Goal: Task Accomplishment & Management: Complete application form

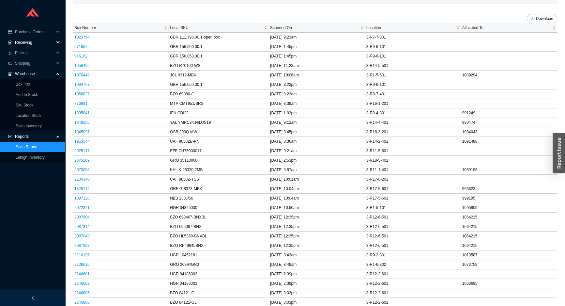
click at [21, 42] on span "Receiving" at bounding box center [34, 42] width 39 height 10
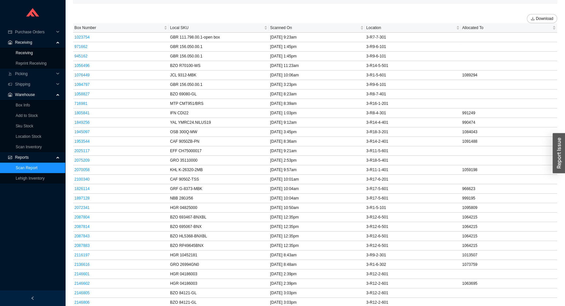
click at [26, 51] on link "Receiving" at bounding box center [24, 53] width 17 height 5
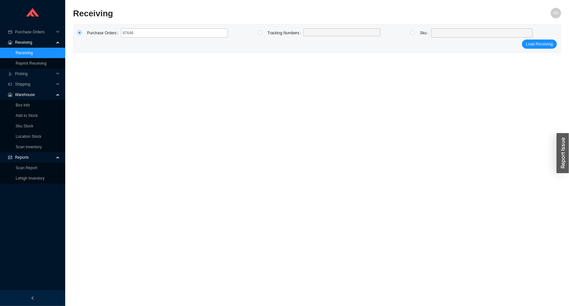
type input "976464"
type input "979854"
type input "980106"
type input "981399"
type input "981647"
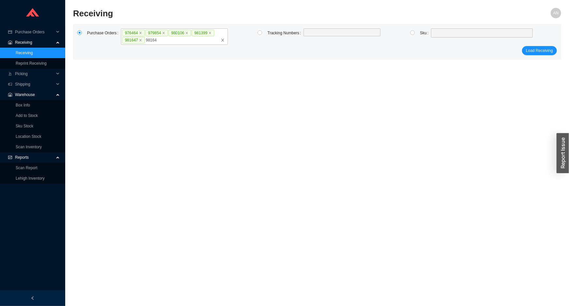
type input "981643"
click at [187, 42] on label "976464 979854 980106 981399 981647 981643" at bounding box center [174, 36] width 107 height 16
click at [173, 42] on input "976464 979854 980106 981399 981647 981643" at bounding box center [170, 40] width 5 height 7
type input "982149"
type input "985024"
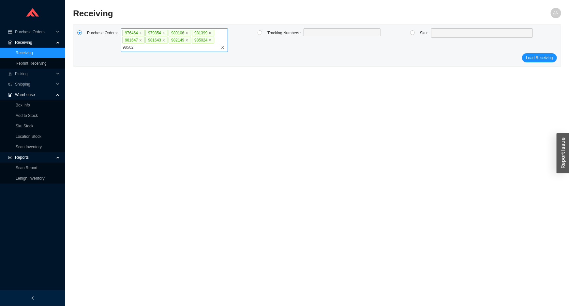
type input "985027"
type input "985063"
type input "985384"
type input "985383"
click button "Load Receiving" at bounding box center [539, 57] width 35 height 9
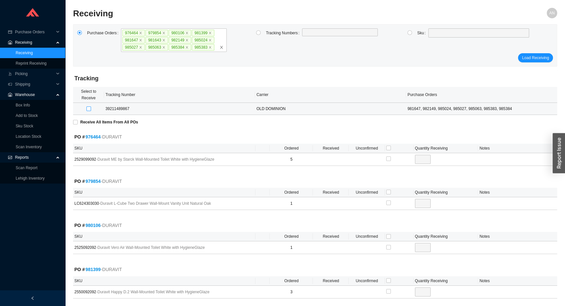
click at [88, 109] on input "checkbox" at bounding box center [88, 108] width 5 height 5
checkbox input "true"
type input "1"
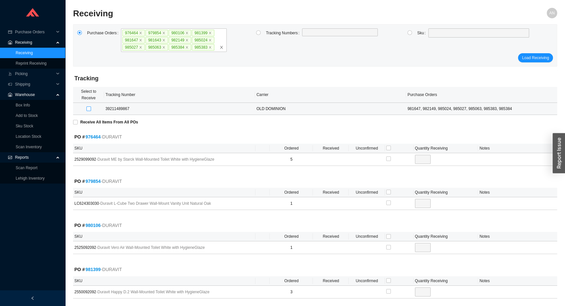
checkbox input "true"
type input "1"
checkbox input "true"
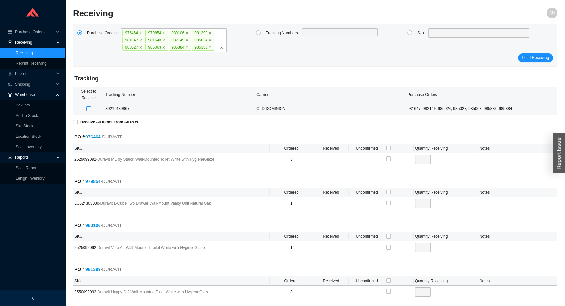
type input "1"
checkbox input "true"
type input "1"
checkbox input "true"
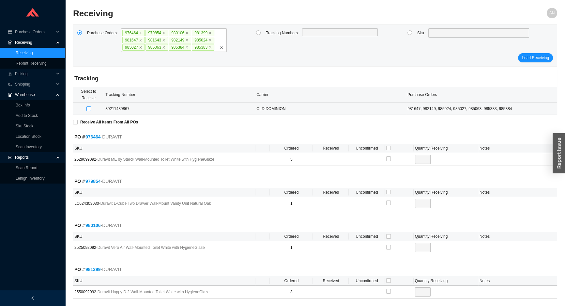
checkbox input "true"
type input "1"
checkbox input "true"
type input "1"
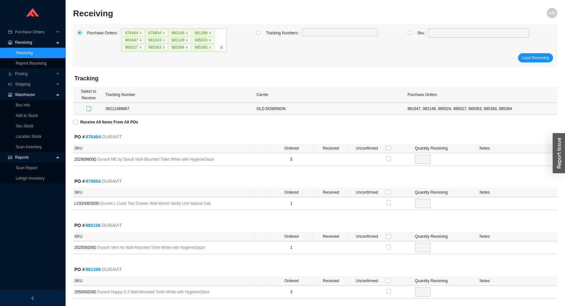
checkbox input "true"
type input "1"
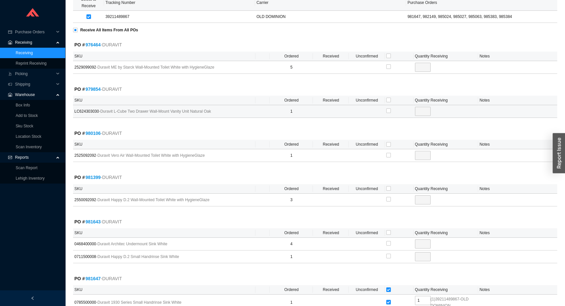
scroll to position [59, 0]
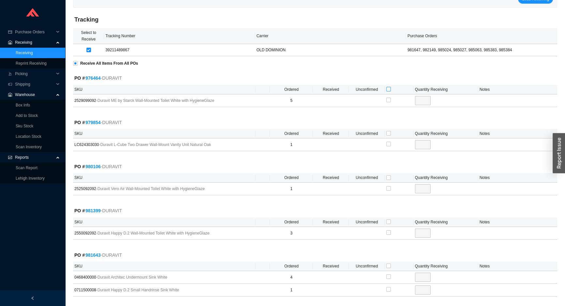
click at [388, 88] on input "checkbox" at bounding box center [388, 89] width 5 height 5
checkbox input "true"
type input "5"
click at [387, 132] on input "checkbox" at bounding box center [388, 133] width 5 height 5
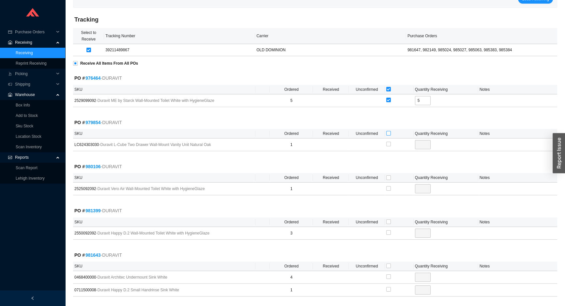
checkbox input "true"
type input "1"
click at [388, 176] on input "checkbox" at bounding box center [388, 177] width 5 height 5
checkbox input "true"
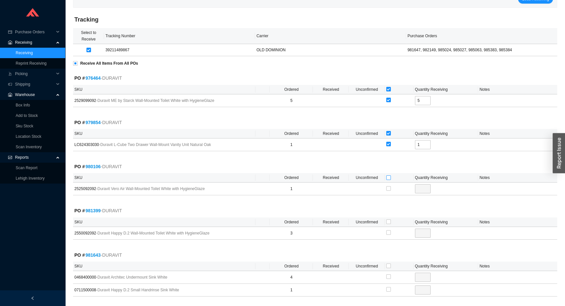
checkbox input "true"
type input "1"
click at [388, 222] on input "checkbox" at bounding box center [388, 221] width 5 height 5
checkbox input "true"
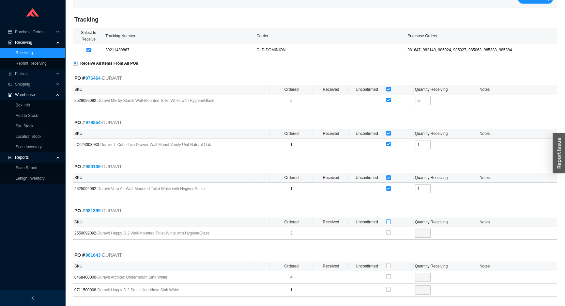
type input "3"
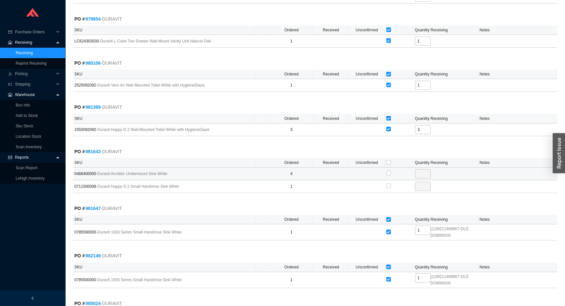
scroll to position [178, 0]
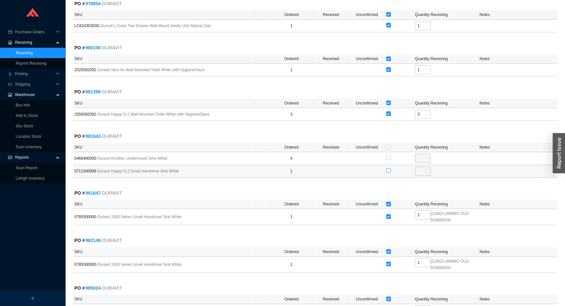
click at [388, 169] on input "checkbox" at bounding box center [388, 170] width 5 height 5
checkbox input "true"
type input "1"
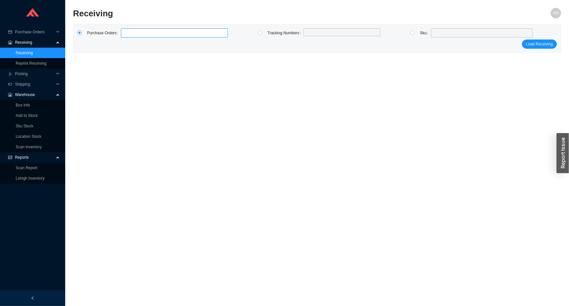
click at [132, 33] on label at bounding box center [174, 32] width 107 height 9
click at [127, 33] on input at bounding box center [124, 32] width 5 height 7
type input "985626"
click button "Load Receiving" at bounding box center [539, 43] width 35 height 9
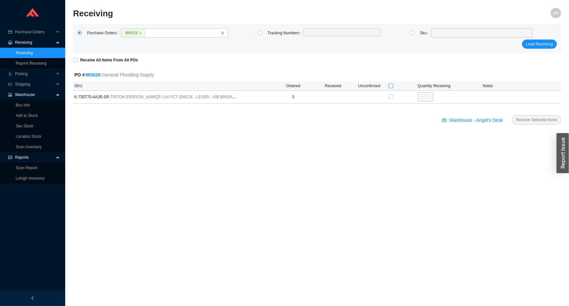
click at [392, 87] on input "checkbox" at bounding box center [391, 86] width 5 height 5
checkbox input "true"
type input "3"
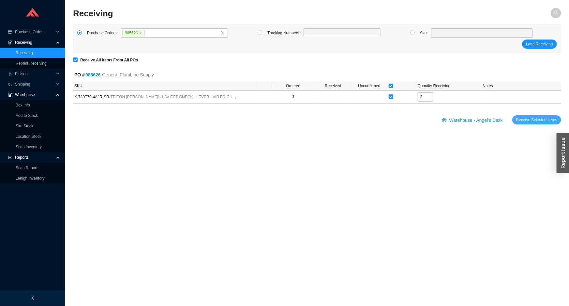
click at [522, 118] on span "Receive Selected Items" at bounding box center [537, 119] width 41 height 7
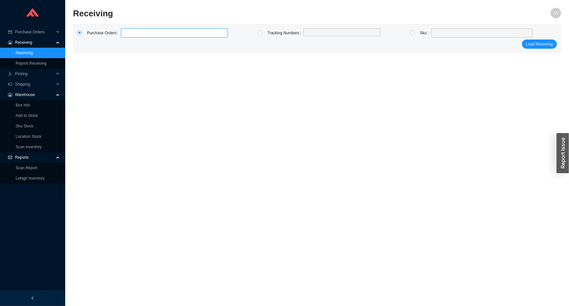
click at [130, 32] on label at bounding box center [174, 32] width 107 height 9
click at [127, 32] on input at bounding box center [124, 32] width 5 height 7
type input "985497"
click button "Load Receiving" at bounding box center [539, 43] width 35 height 9
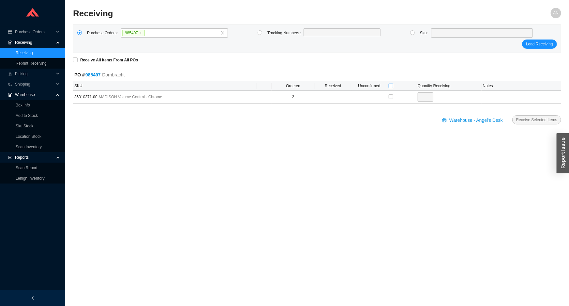
click at [392, 87] on input "checkbox" at bounding box center [391, 86] width 5 height 5
checkbox input "true"
type input "2"
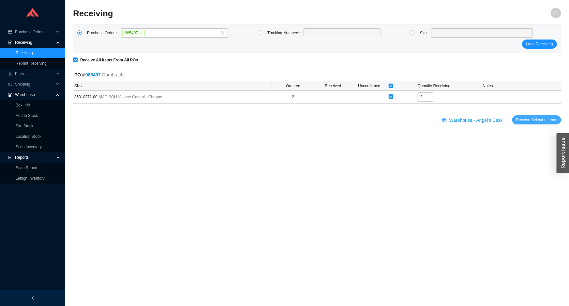
click at [530, 121] on span "Receive Selected Items" at bounding box center [537, 119] width 41 height 7
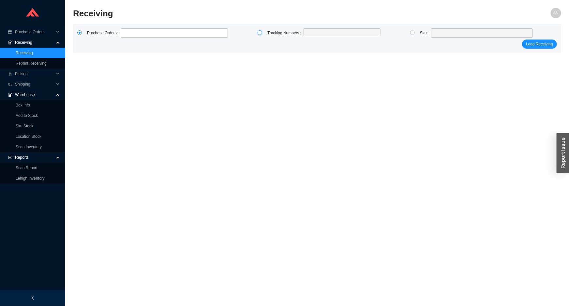
click at [260, 32] on input "radio" at bounding box center [260, 32] width 5 height 5
radio input "true"
click at [326, 35] on label at bounding box center [342, 32] width 77 height 9
click at [309, 35] on input at bounding box center [307, 32] width 5 height 7
type input "121229563801"
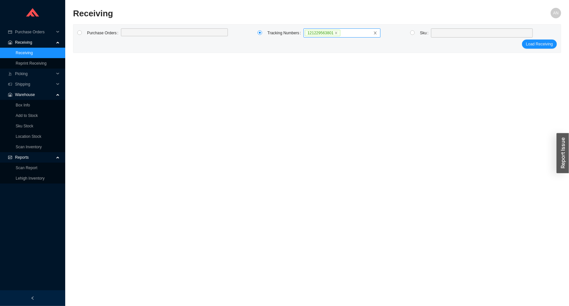
click button "Load Receiving" at bounding box center [539, 43] width 35 height 9
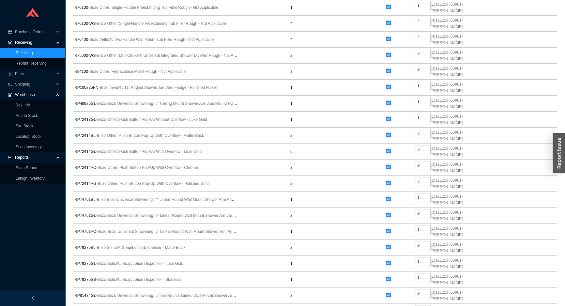
scroll to position [3397, 0]
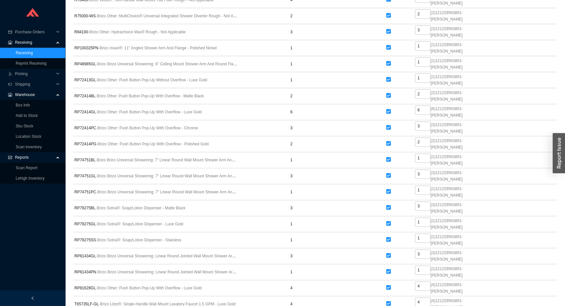
radio input "true"
